Goal: Task Accomplishment & Management: Use online tool/utility

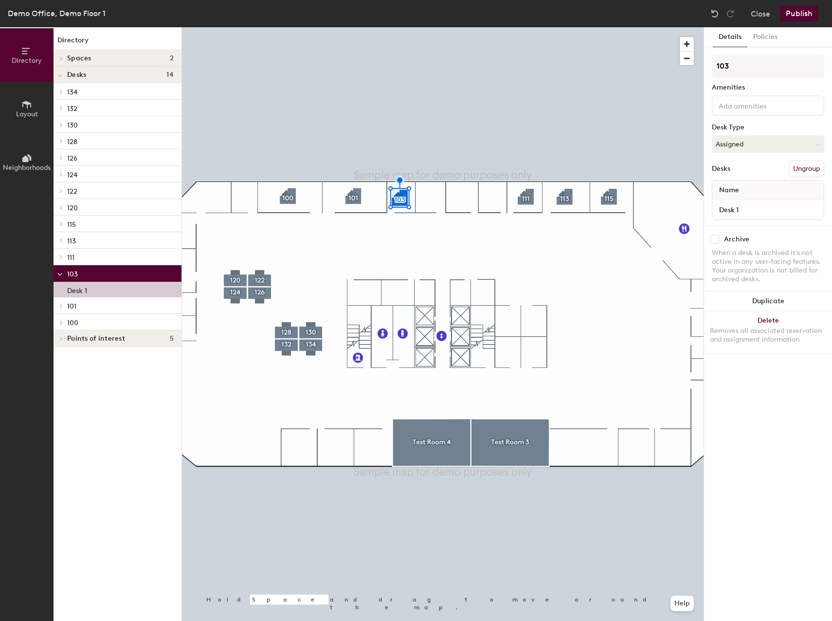
click at [752, 109] on input at bounding box center [760, 105] width 88 height 12
click at [736, 170] on div "Monitor" at bounding box center [767, 172] width 109 height 15
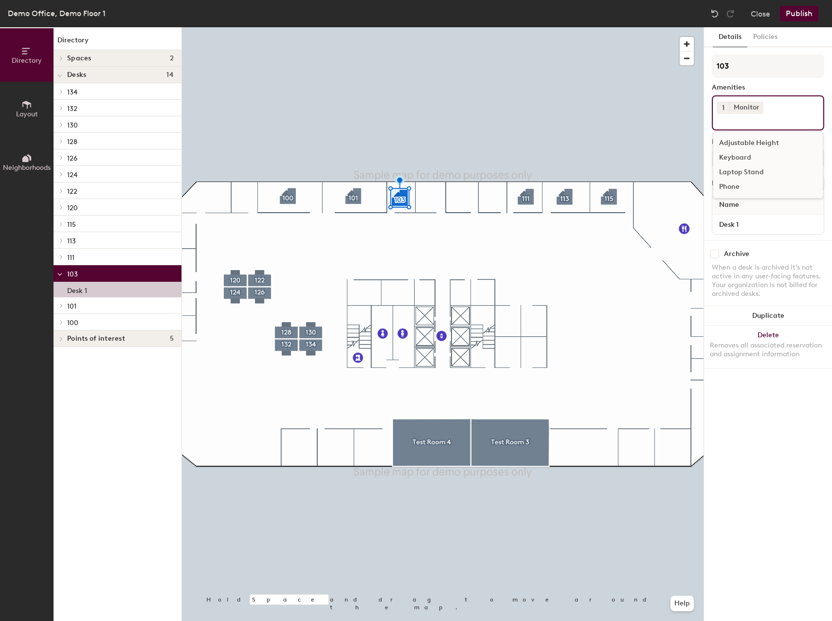
click at [742, 157] on div "Keyboard" at bounding box center [767, 157] width 109 height 15
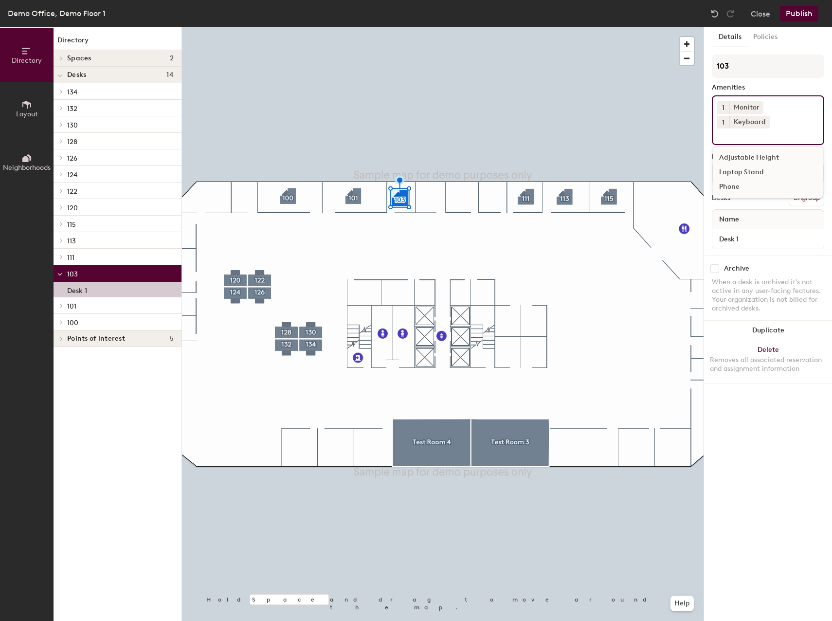
click at [766, 426] on div "Details Policies 103 Amenities 1 Monitor 1 Keyboard Adjustable Height Laptop St…" at bounding box center [768, 323] width 128 height 593
click at [793, 12] on button "Publish" at bounding box center [799, 14] width 38 height 16
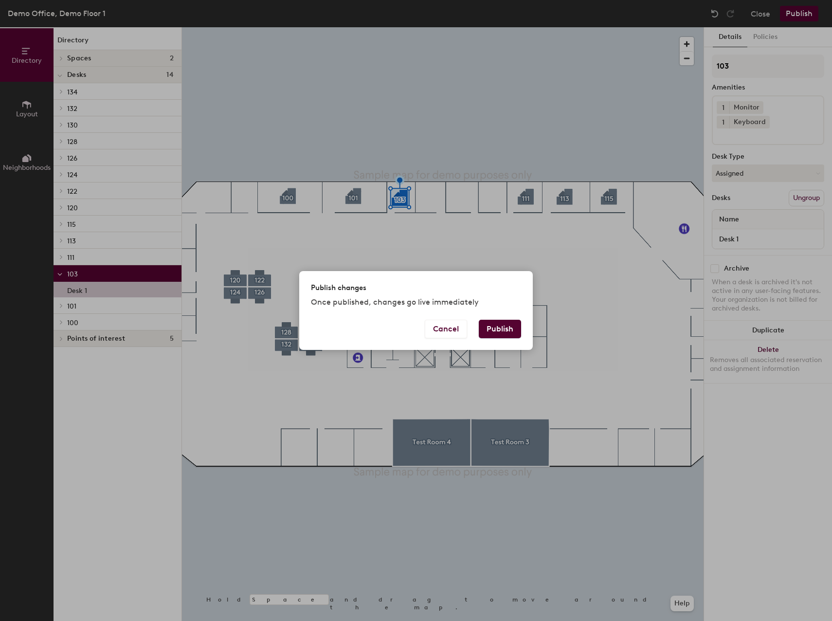
click at [488, 327] on button "Publish" at bounding box center [500, 329] width 42 height 18
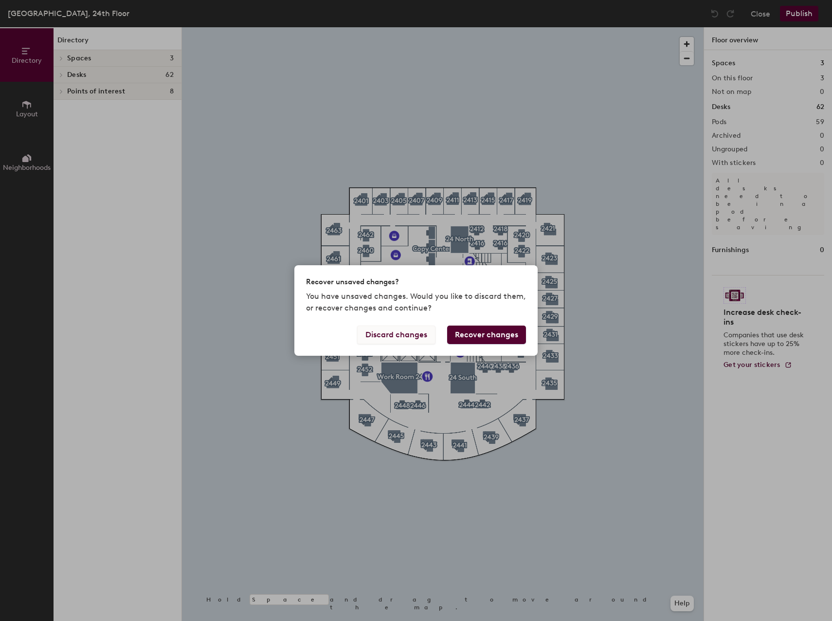
click at [413, 337] on button "Discard changes" at bounding box center [396, 334] width 78 height 18
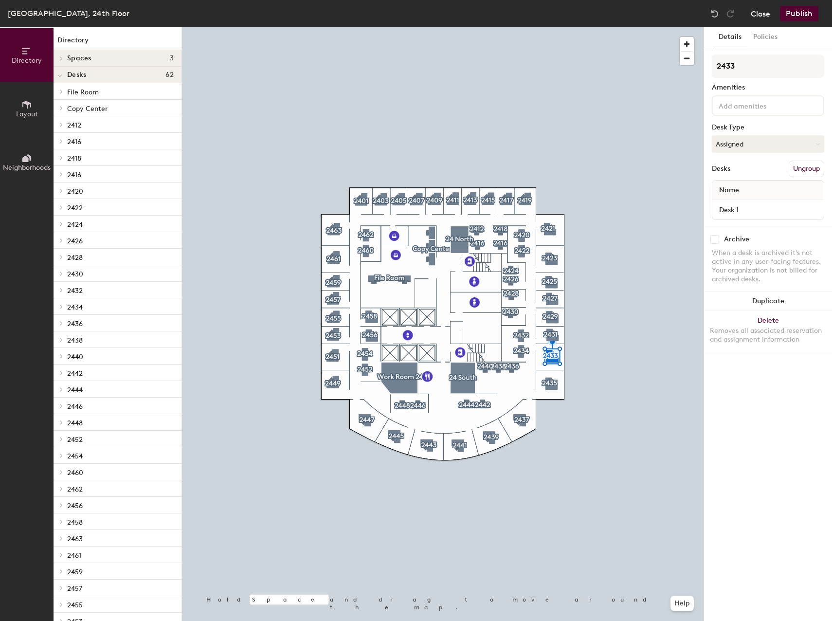
click at [756, 12] on button "Close" at bounding box center [760, 14] width 19 height 16
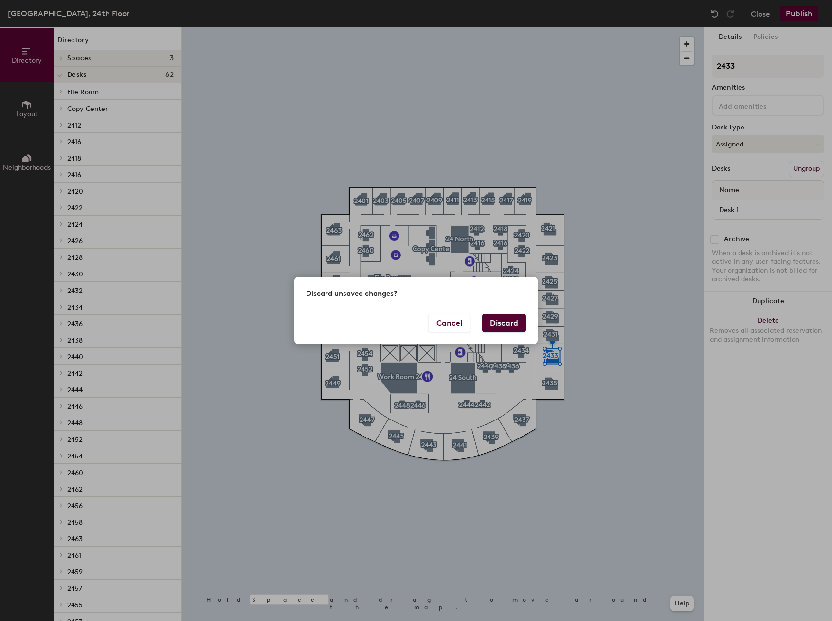
click at [503, 319] on button "Discard" at bounding box center [504, 323] width 44 height 18
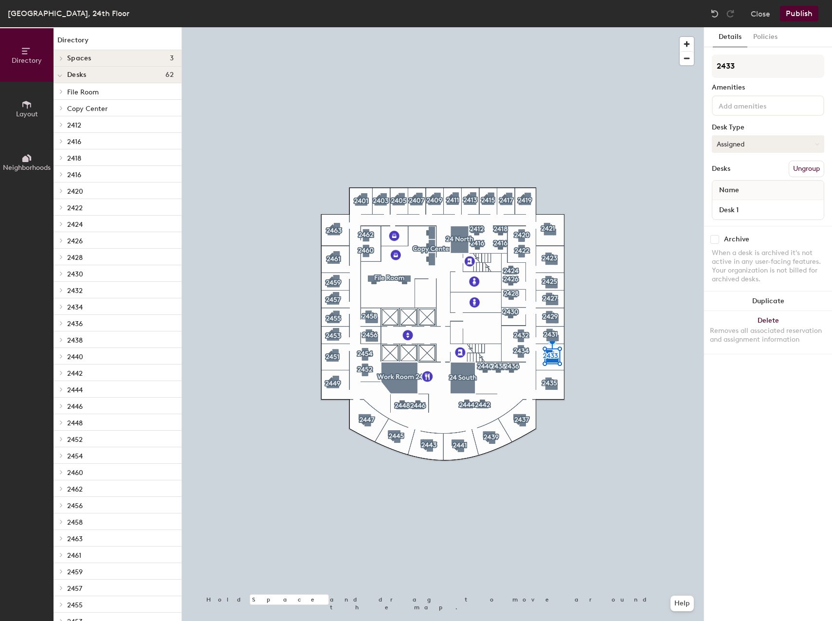
click at [804, 144] on button "Assigned" at bounding box center [768, 144] width 112 height 18
click at [759, 10] on button "Close" at bounding box center [760, 14] width 19 height 16
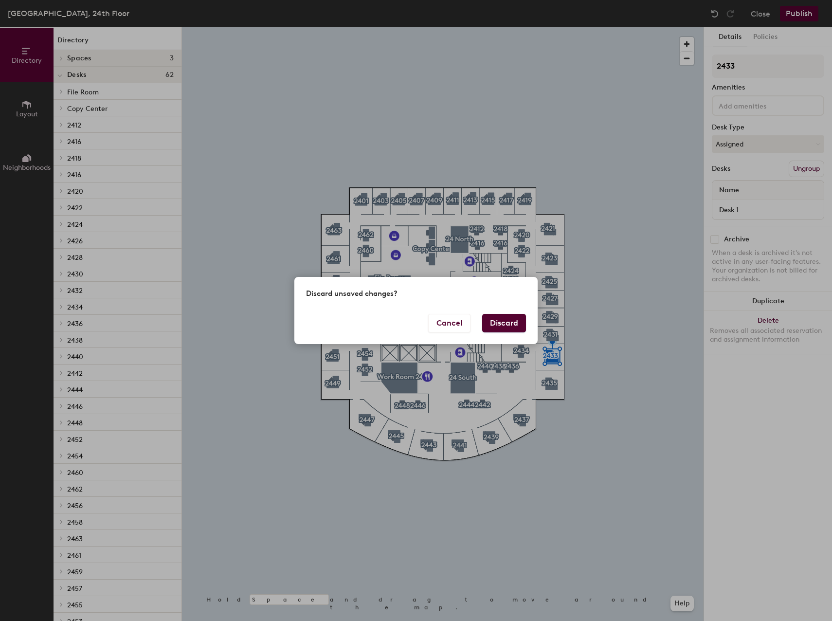
click at [496, 325] on button "Discard" at bounding box center [504, 323] width 44 height 18
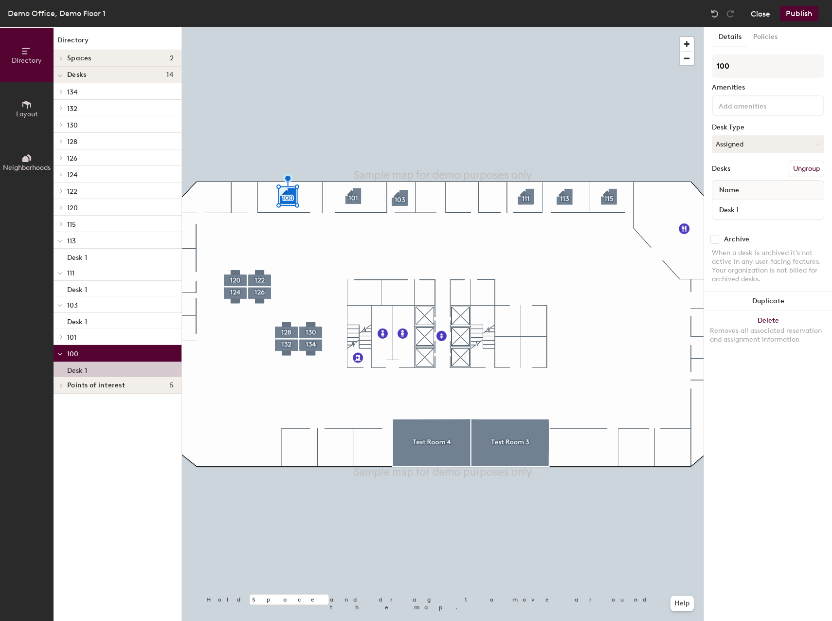
click at [757, 14] on button "Close" at bounding box center [760, 14] width 19 height 16
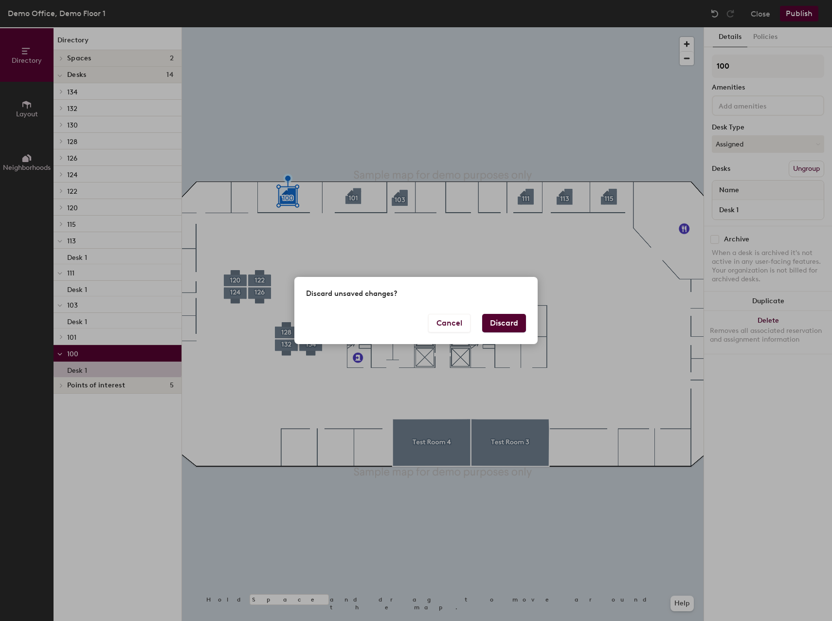
click at [507, 327] on button "Discard" at bounding box center [504, 323] width 44 height 18
